Goal: Transaction & Acquisition: Purchase product/service

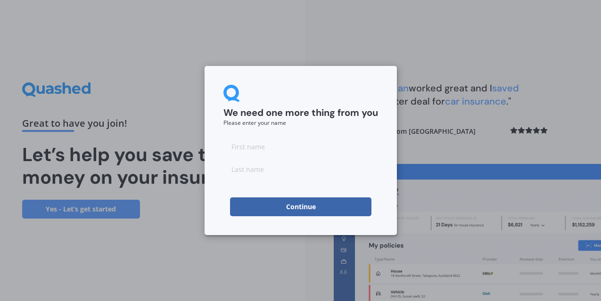
click at [285, 152] on input at bounding box center [300, 146] width 155 height 19
type input "[PERSON_NAME]"
type input "Dam"
click at [286, 206] on button "Continue" at bounding box center [300, 206] width 141 height 19
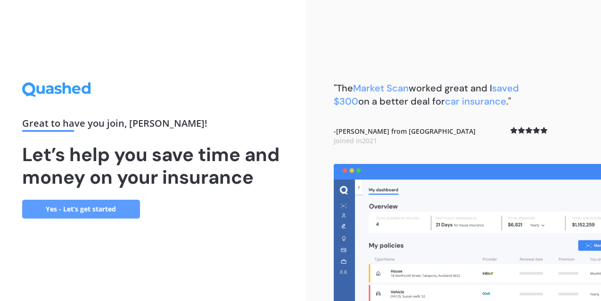
click at [83, 208] on link "Yes - Let’s get started" at bounding box center [81, 209] width 118 height 19
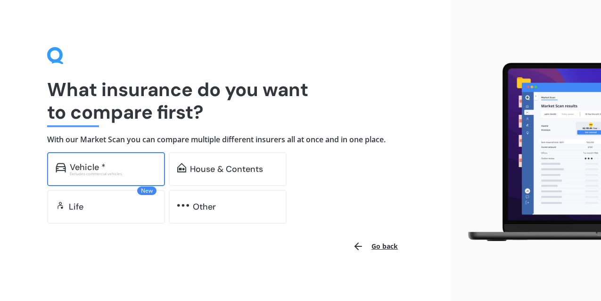
click at [99, 172] on div "Excludes commercial vehicles" at bounding box center [113, 174] width 87 height 4
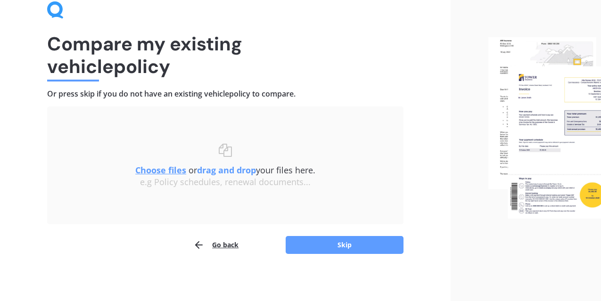
scroll to position [45, 0]
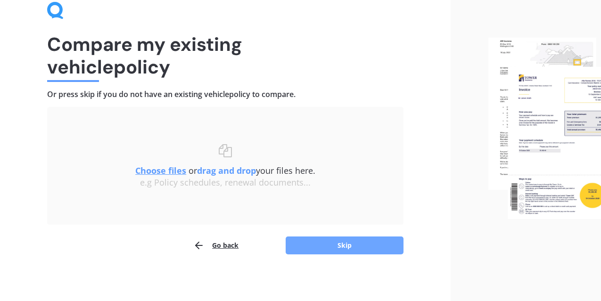
click at [345, 245] on button "Skip" at bounding box center [345, 246] width 118 height 18
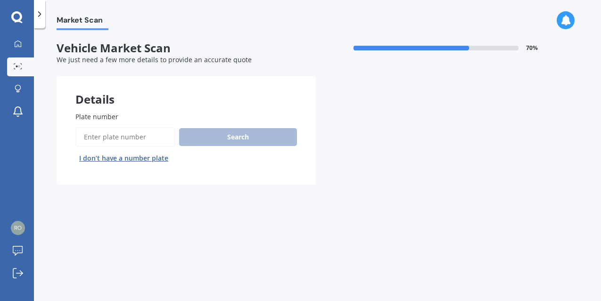
click at [143, 136] on input "Plate number" at bounding box center [125, 137] width 100 height 20
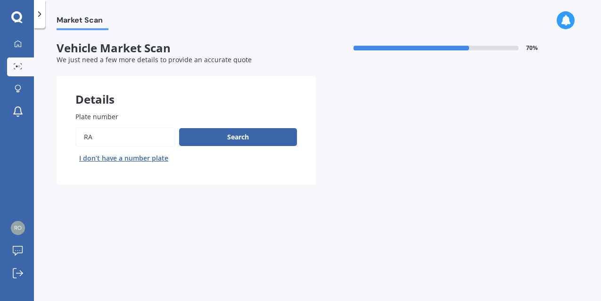
type input "R"
type input "RKE693"
click at [238, 138] on button "Search" at bounding box center [238, 137] width 118 height 18
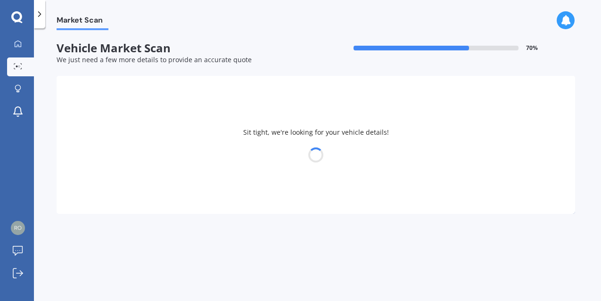
select select "TOYOTA"
select select "CAMRY"
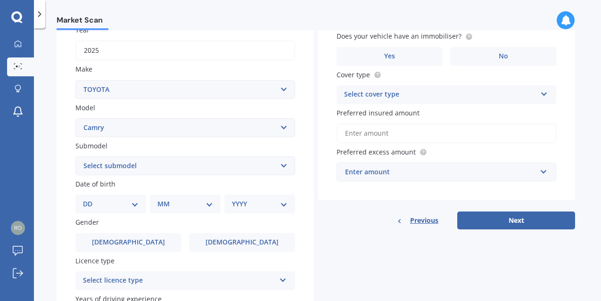
scroll to position [151, 0]
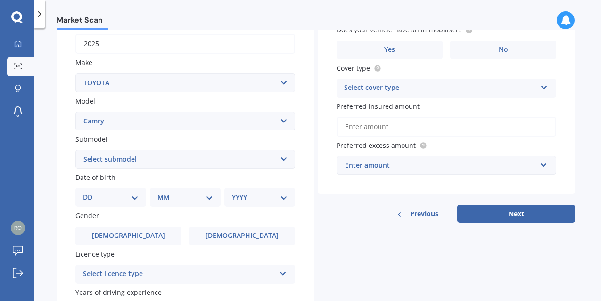
select select "23"
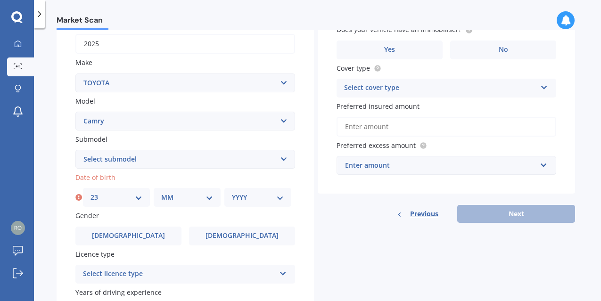
select select "09"
select select "1963"
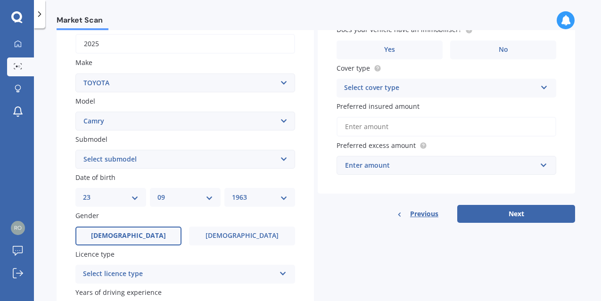
click at [121, 237] on span "Male" at bounding box center [128, 236] width 75 height 8
click at [0, 0] on input "Male" at bounding box center [0, 0] width 0 height 0
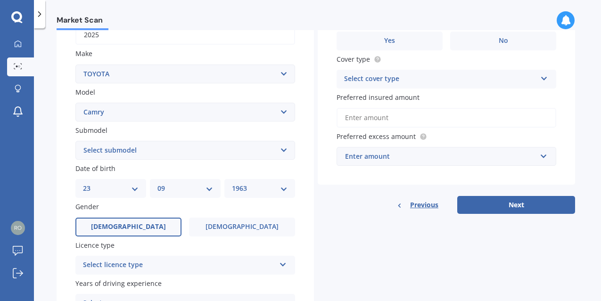
click at [116, 261] on div "Select licence type" at bounding box center [179, 265] width 192 height 11
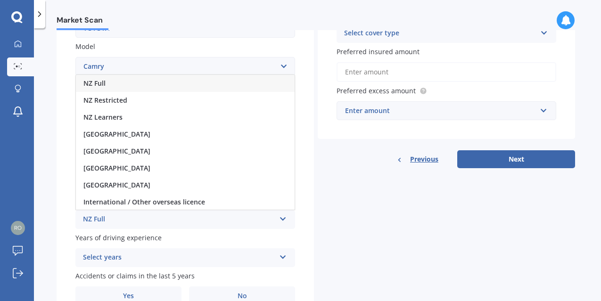
scroll to position [227, 0]
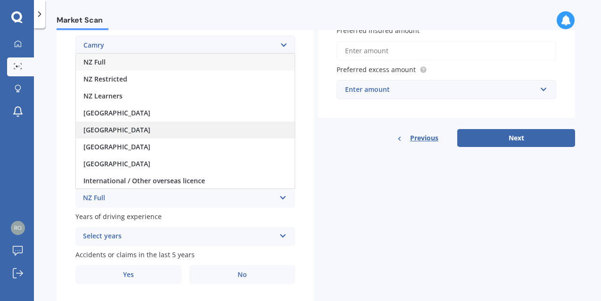
click at [125, 126] on span "United Kingdom" at bounding box center [116, 129] width 67 height 9
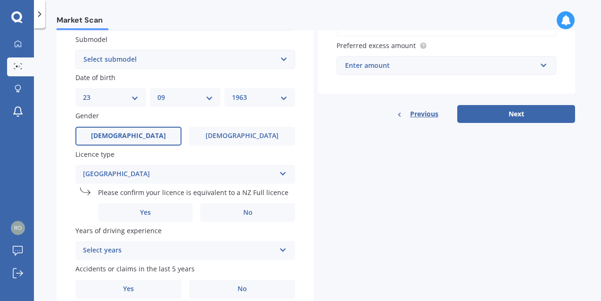
scroll to position [253, 0]
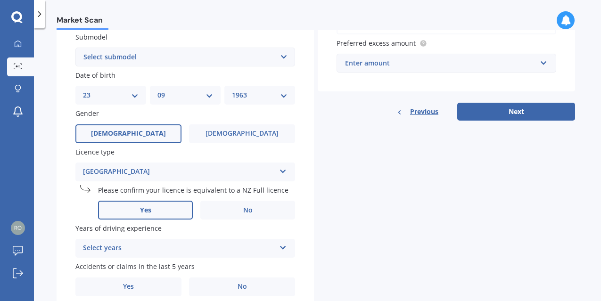
click at [142, 207] on span "Yes" at bounding box center [145, 210] width 11 height 8
click at [0, 0] on input "Yes" at bounding box center [0, 0] width 0 height 0
click at [141, 246] on div "Select years" at bounding box center [179, 248] width 192 height 11
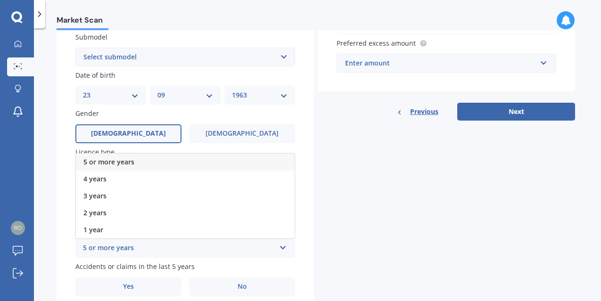
click at [154, 155] on div "5 or more years" at bounding box center [185, 162] width 219 height 17
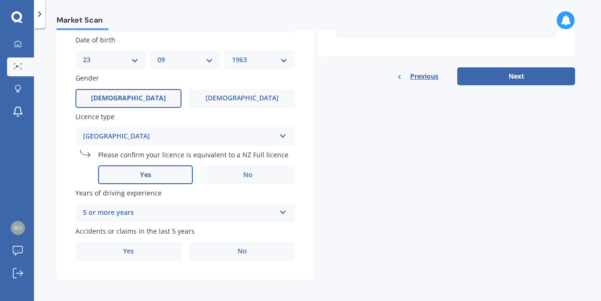
scroll to position [288, 0]
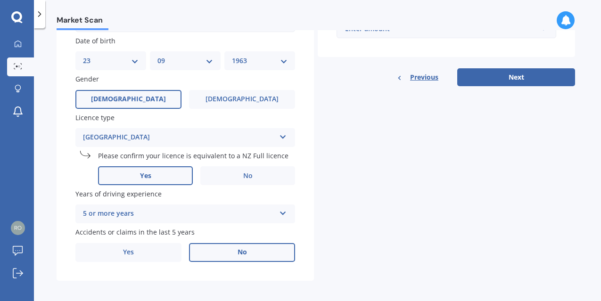
click at [234, 248] on label "No" at bounding box center [242, 252] width 106 height 19
click at [0, 0] on input "No" at bounding box center [0, 0] width 0 height 0
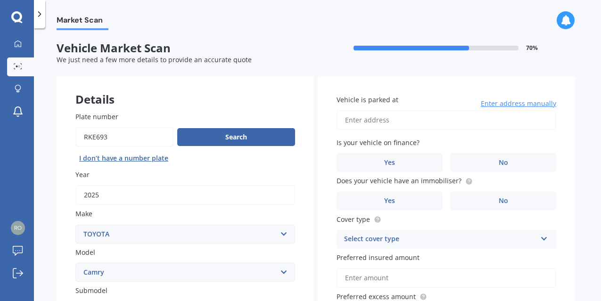
scroll to position [0, 0]
click at [395, 120] on input "Vehicle is parked at" at bounding box center [446, 120] width 220 height 20
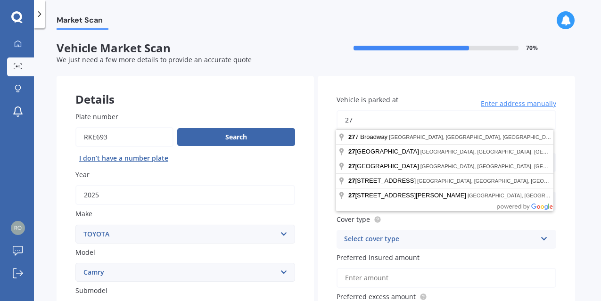
type input "2"
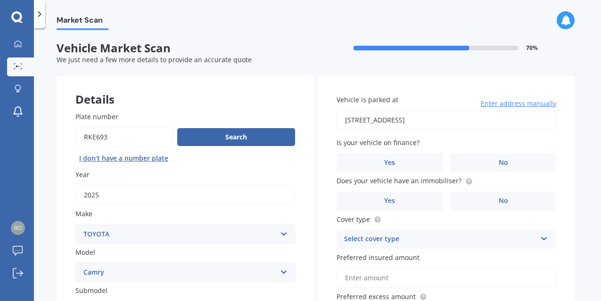
type input "27B Balmain Road, Birkenhead, Auckland 0626"
click at [480, 162] on label "No" at bounding box center [503, 162] width 106 height 19
click at [0, 0] on input "No" at bounding box center [0, 0] width 0 height 0
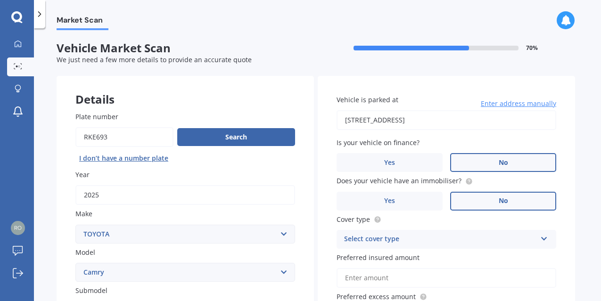
click at [470, 195] on label "No" at bounding box center [503, 201] width 106 height 19
click at [0, 0] on input "No" at bounding box center [0, 0] width 0 height 0
click at [400, 196] on label "Yes" at bounding box center [389, 201] width 106 height 19
click at [0, 0] on input "Yes" at bounding box center [0, 0] width 0 height 0
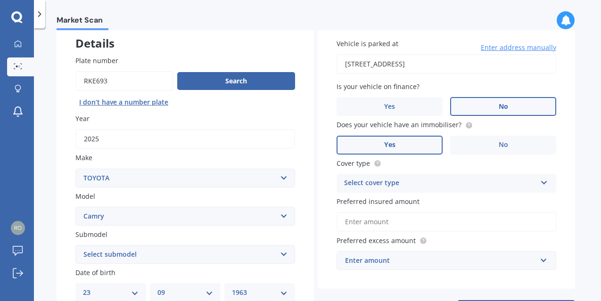
scroll to position [57, 0]
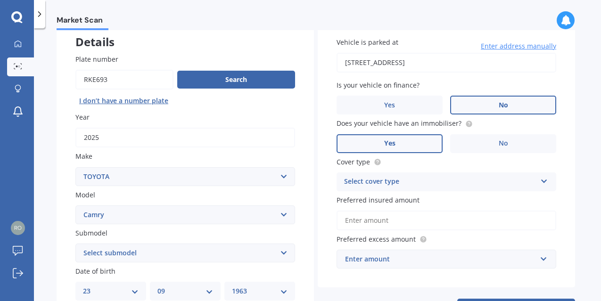
click at [409, 179] on div "Select cover type" at bounding box center [440, 181] width 192 height 11
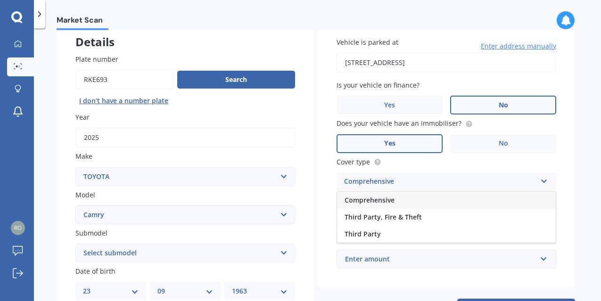
click at [401, 193] on div "Comprehensive" at bounding box center [446, 200] width 219 height 17
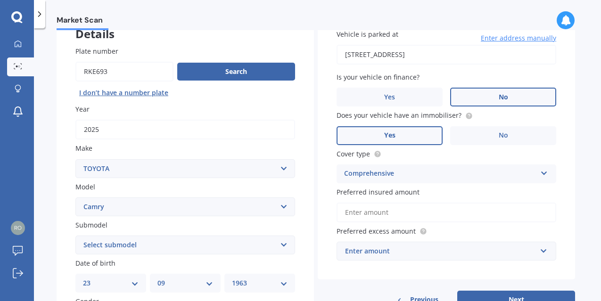
scroll to position [66, 0]
click at [394, 210] on input "Preferred insured amount" at bounding box center [446, 212] width 220 height 20
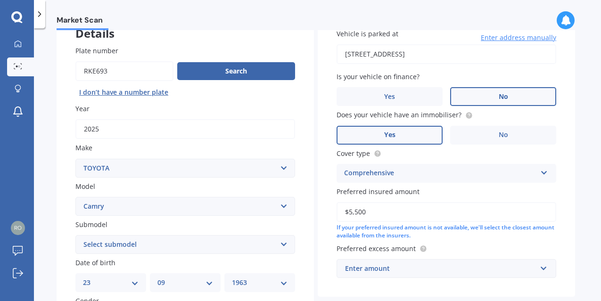
type input "$55,000"
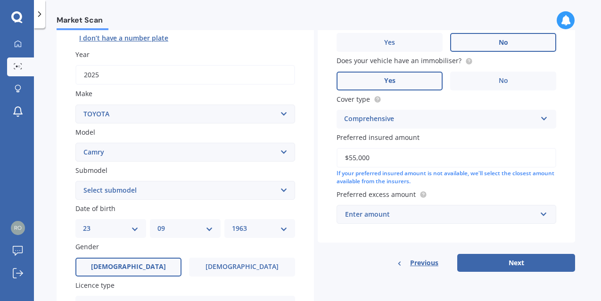
scroll to position [121, 0]
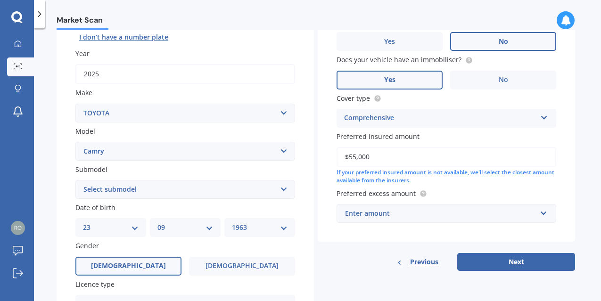
click at [400, 212] on div "Enter amount" at bounding box center [440, 213] width 191 height 10
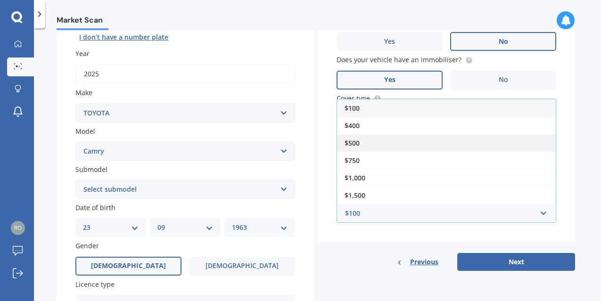
click at [390, 139] on div "$500" at bounding box center [446, 142] width 219 height 17
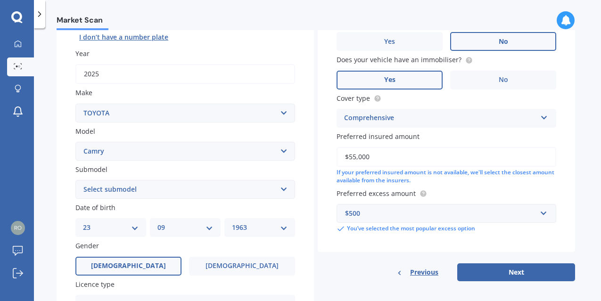
scroll to position [134, 0]
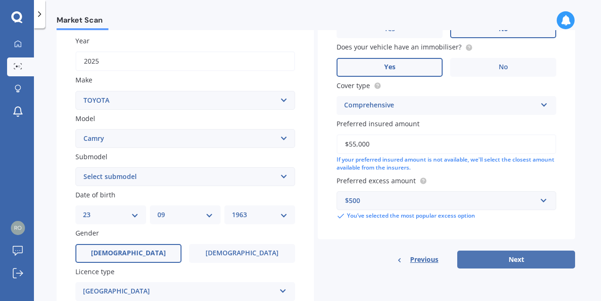
click at [512, 255] on button "Next" at bounding box center [516, 260] width 118 height 18
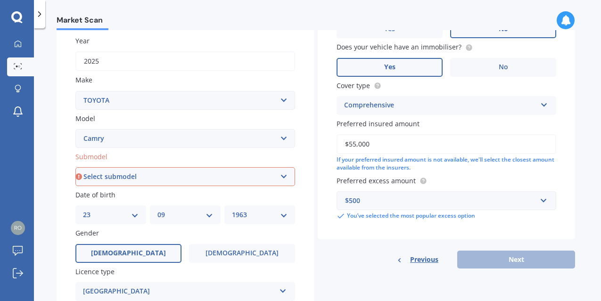
select select "(ALL OTHER)"
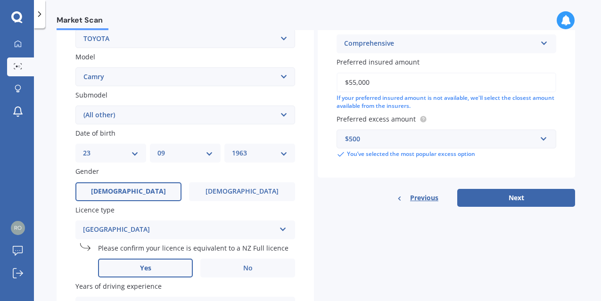
scroll to position [197, 0]
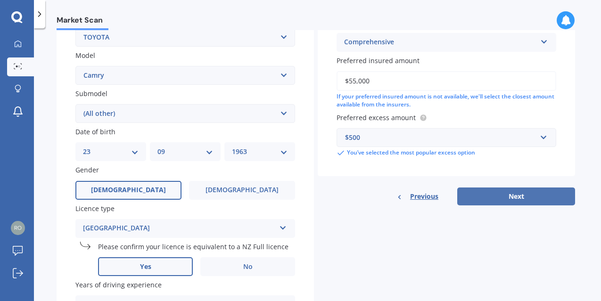
click at [494, 195] on button "Next" at bounding box center [516, 197] width 118 height 18
select select "23"
select select "09"
select select "1963"
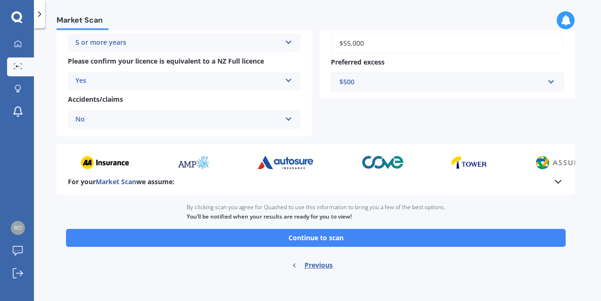
scroll to position [219, 0]
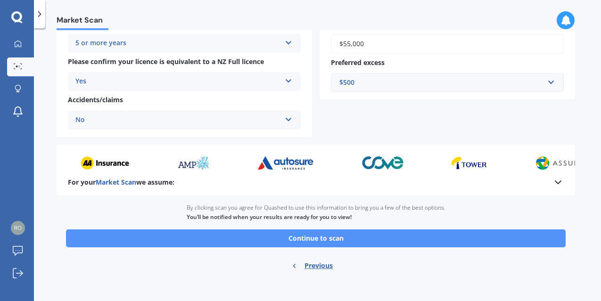
click at [295, 234] on button "Continue to scan" at bounding box center [315, 238] width 499 height 18
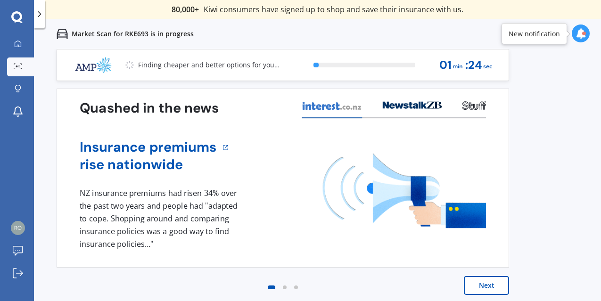
click at [480, 284] on button "Next" at bounding box center [486, 285] width 45 height 19
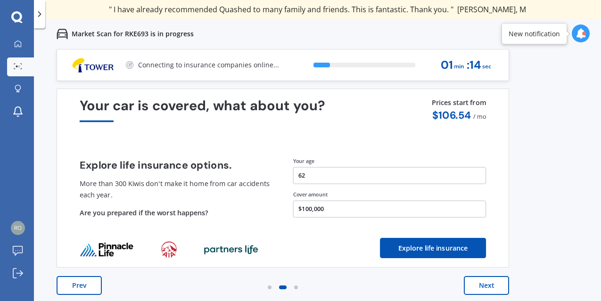
click at [479, 287] on button "Next" at bounding box center [486, 285] width 45 height 19
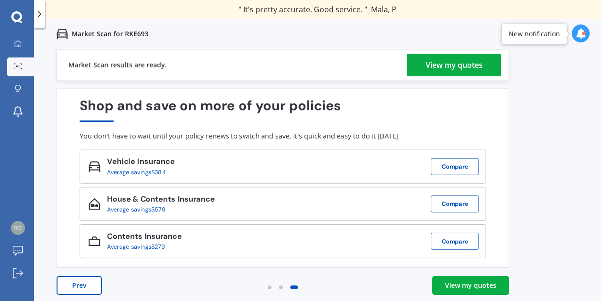
click at [457, 65] on div "View my quotes" at bounding box center [453, 65] width 57 height 23
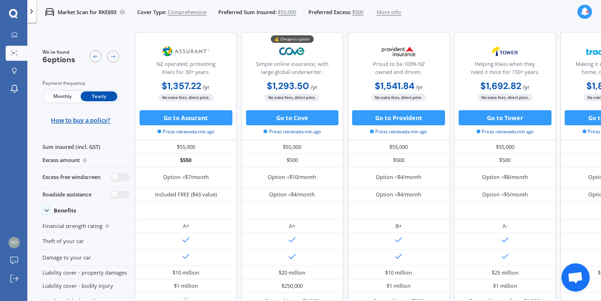
click at [100, 97] on span "Yearly" at bounding box center [99, 96] width 37 height 10
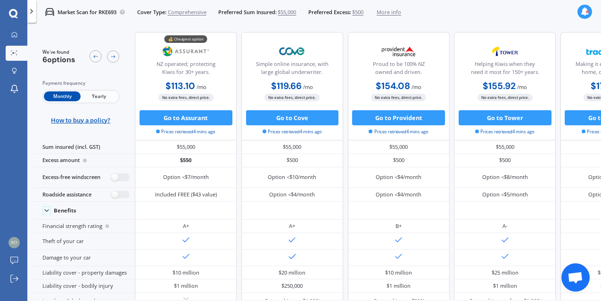
click at [96, 96] on span "Yearly" at bounding box center [99, 96] width 37 height 10
click at [164, 98] on div "No extra fees, direct price. Go to Assurant Prices retrieved 7 mins ago" at bounding box center [186, 114] width 102 height 41
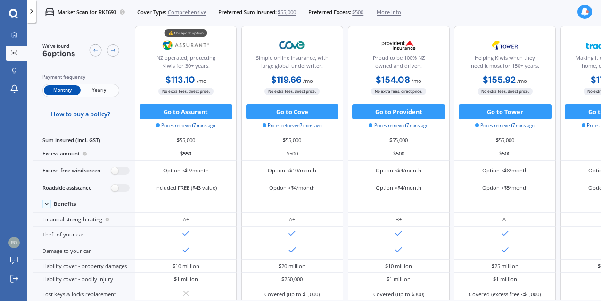
click at [164, 97] on div "No extra fees, direct price. Go to Assurant Prices retrieved 7 mins ago" at bounding box center [186, 108] width 102 height 41
click at [165, 95] on span "No extra fees, direct price." at bounding box center [185, 91] width 55 height 7
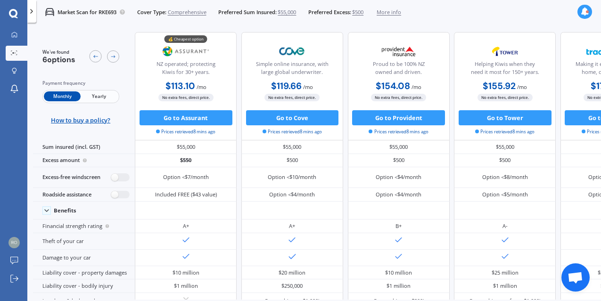
click at [98, 95] on span "Yearly" at bounding box center [99, 96] width 37 height 10
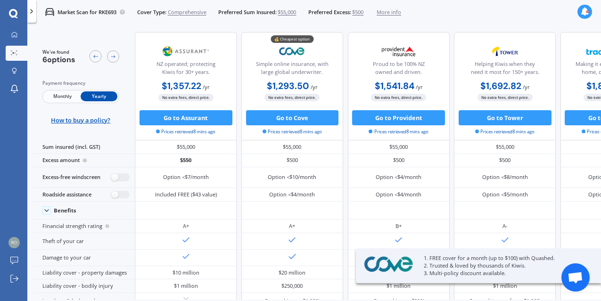
click at [98, 95] on span "Yearly" at bounding box center [99, 96] width 37 height 10
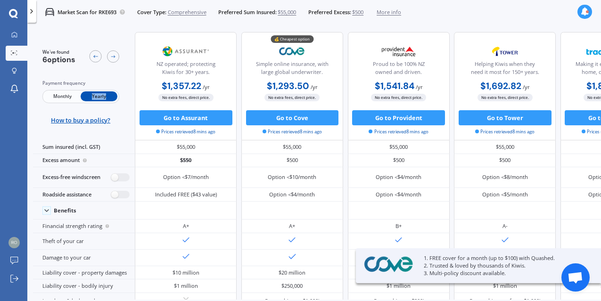
click at [98, 95] on span "Yearly" at bounding box center [99, 96] width 37 height 10
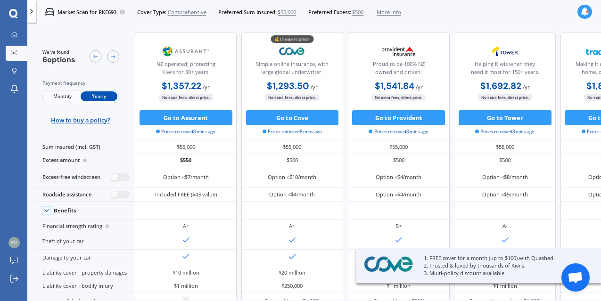
click at [98, 95] on span "Yearly" at bounding box center [99, 96] width 37 height 10
